Goal: Find specific page/section: Find specific page/section

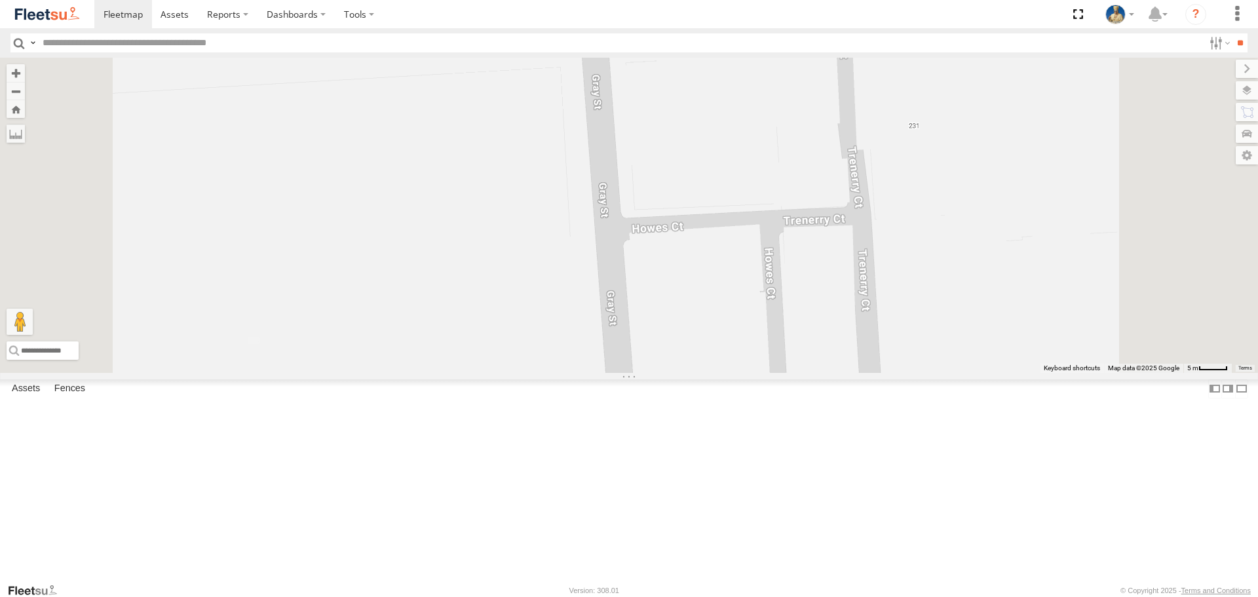
select select "**********"
click at [292, 7] on label "Dashboards" at bounding box center [296, 14] width 77 height 28
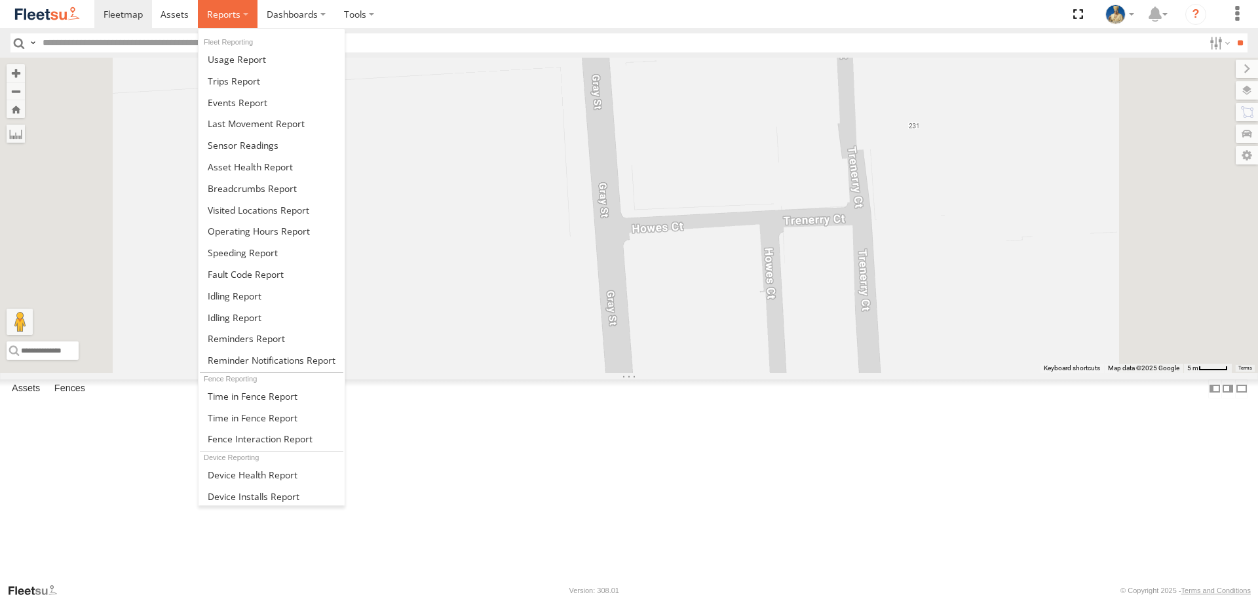
click at [237, 24] on label at bounding box center [228, 14] width 60 height 28
click at [246, 183] on span at bounding box center [252, 188] width 89 height 12
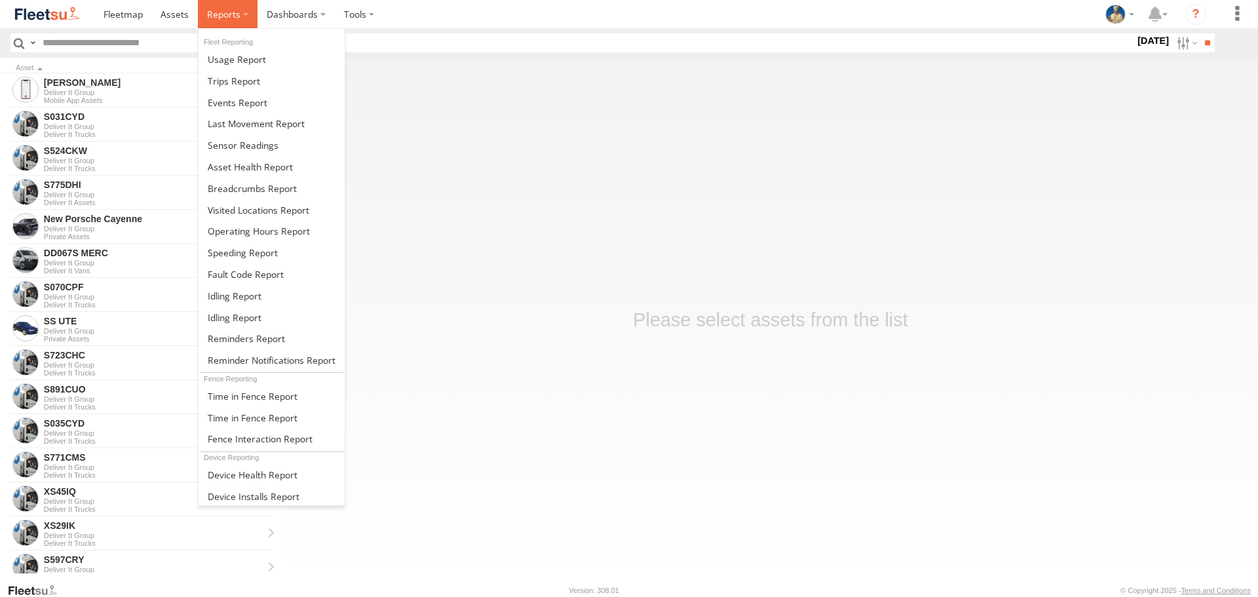
click at [234, 20] on span at bounding box center [223, 14] width 33 height 12
click at [266, 189] on span at bounding box center [252, 188] width 89 height 12
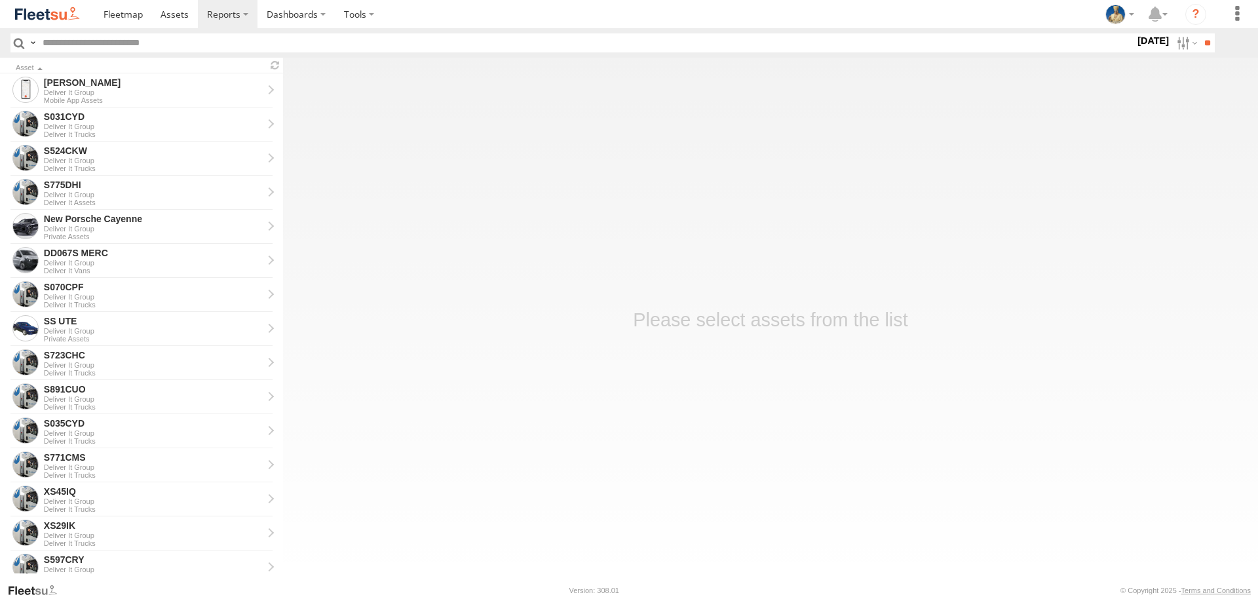
click at [47, 11] on img at bounding box center [47, 14] width 68 height 18
